Goal: Transaction & Acquisition: Purchase product/service

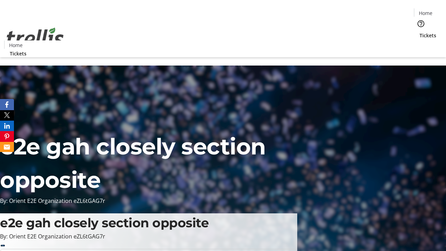
click at [420, 32] on span "Tickets" at bounding box center [428, 35] width 17 height 7
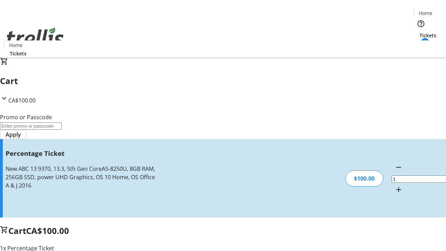
type input "FOO"
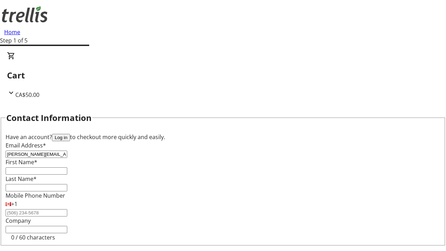
type input "[PERSON_NAME][EMAIL_ADDRESS][DOMAIN_NAME]"
type input "[PERSON_NAME]"
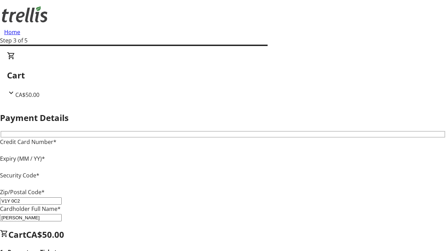
type input "V1Y 0C2"
